Goal: Check status: Check status

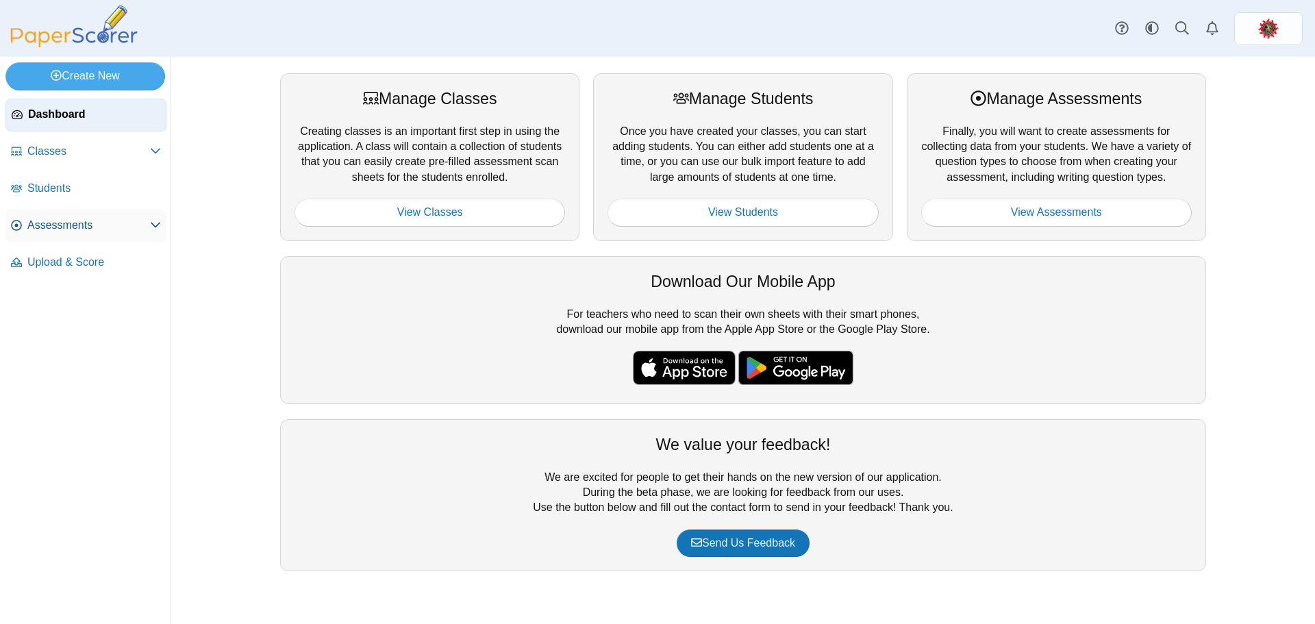
click at [58, 219] on span "Assessments" at bounding box center [88, 225] width 123 height 15
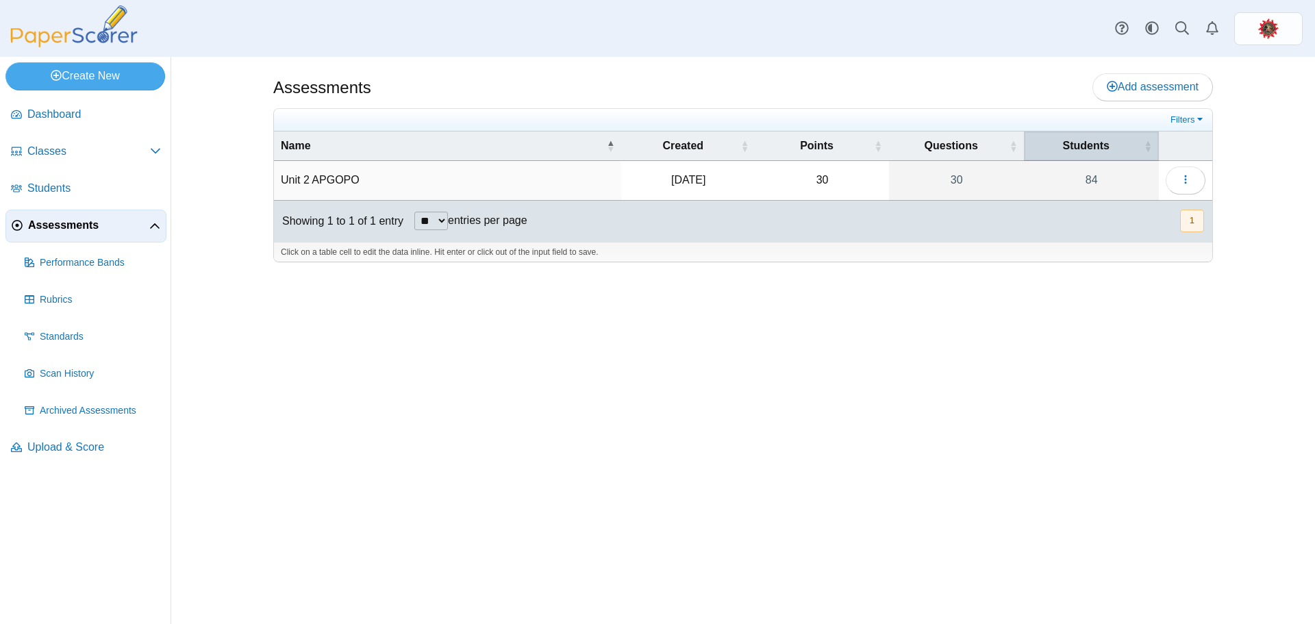
click at [1114, 150] on span "Students" at bounding box center [1086, 145] width 110 height 15
click at [1086, 179] on link "84" at bounding box center [1091, 180] width 135 height 38
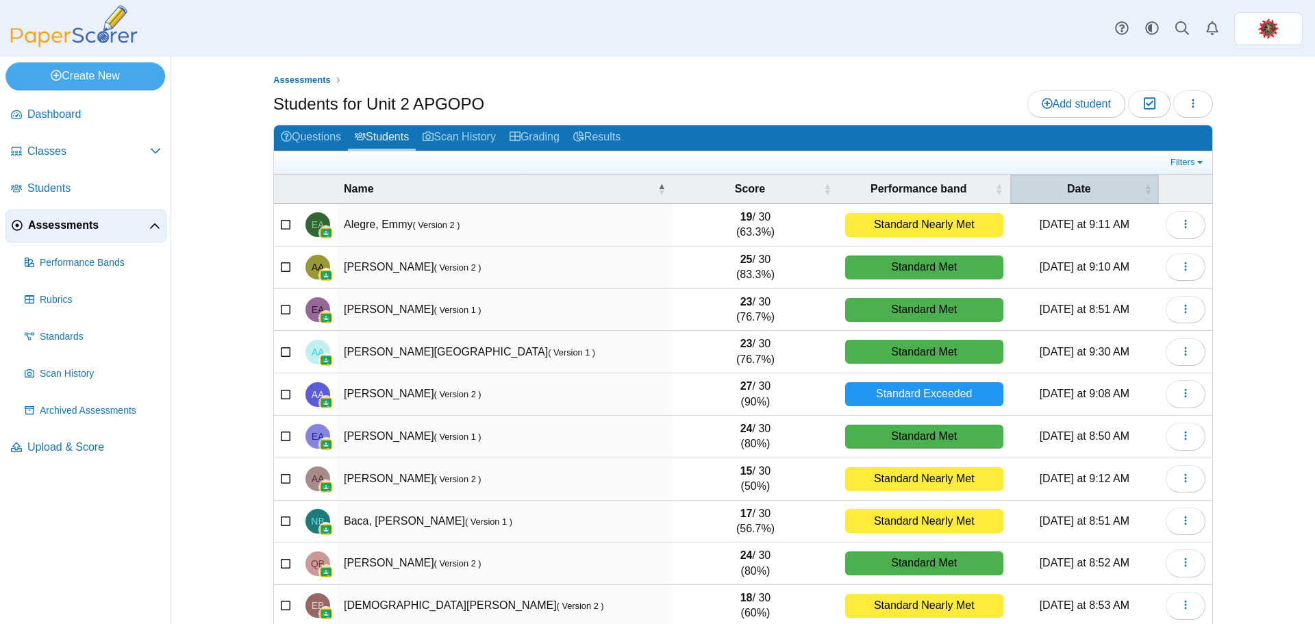
click at [1075, 192] on span "Date" at bounding box center [1079, 189] width 124 height 15
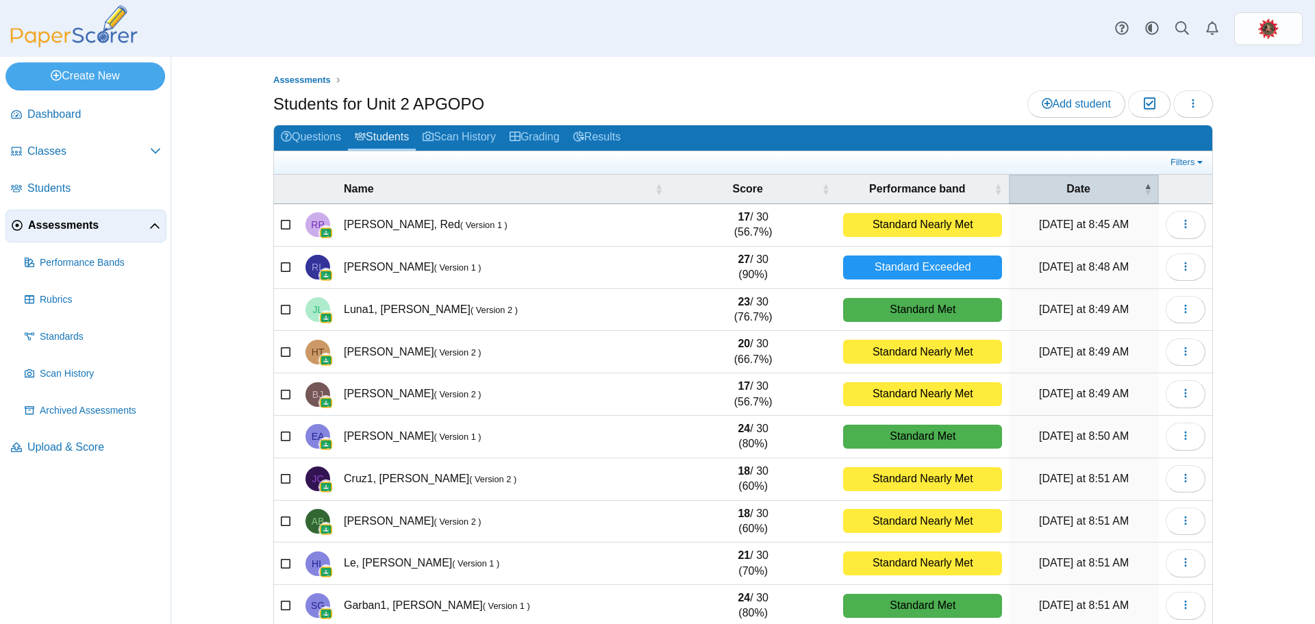
click at [1075, 192] on span "Date" at bounding box center [1078, 189] width 125 height 15
